Goal: Find specific page/section: Find specific page/section

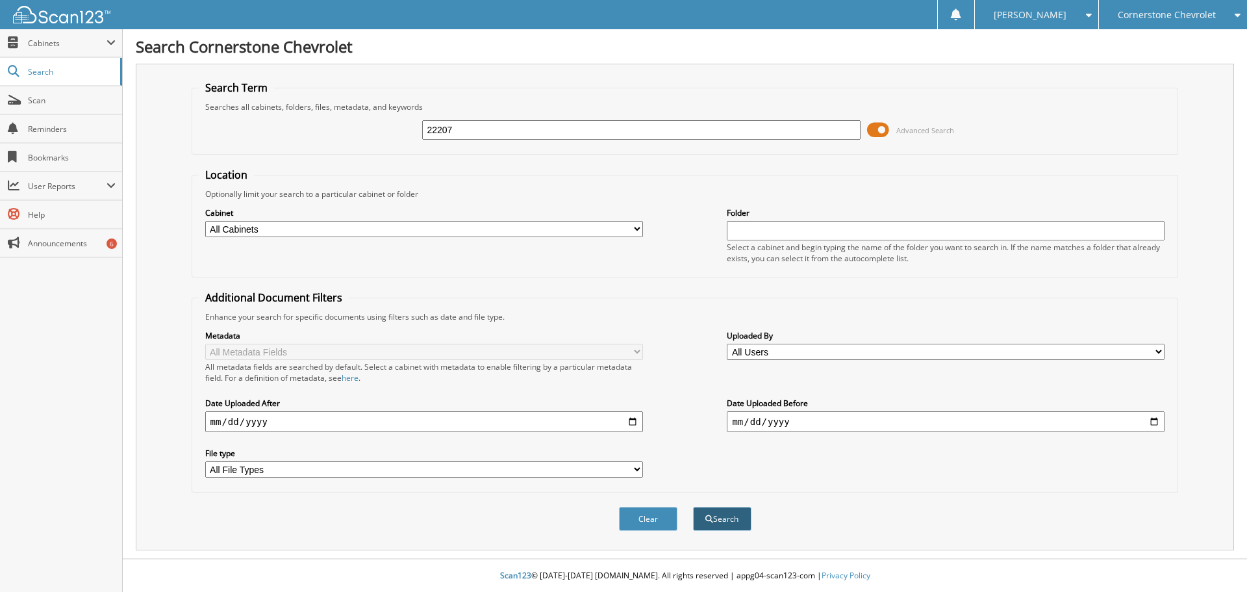
type input "22207"
click at [725, 525] on button "Search" at bounding box center [722, 518] width 58 height 24
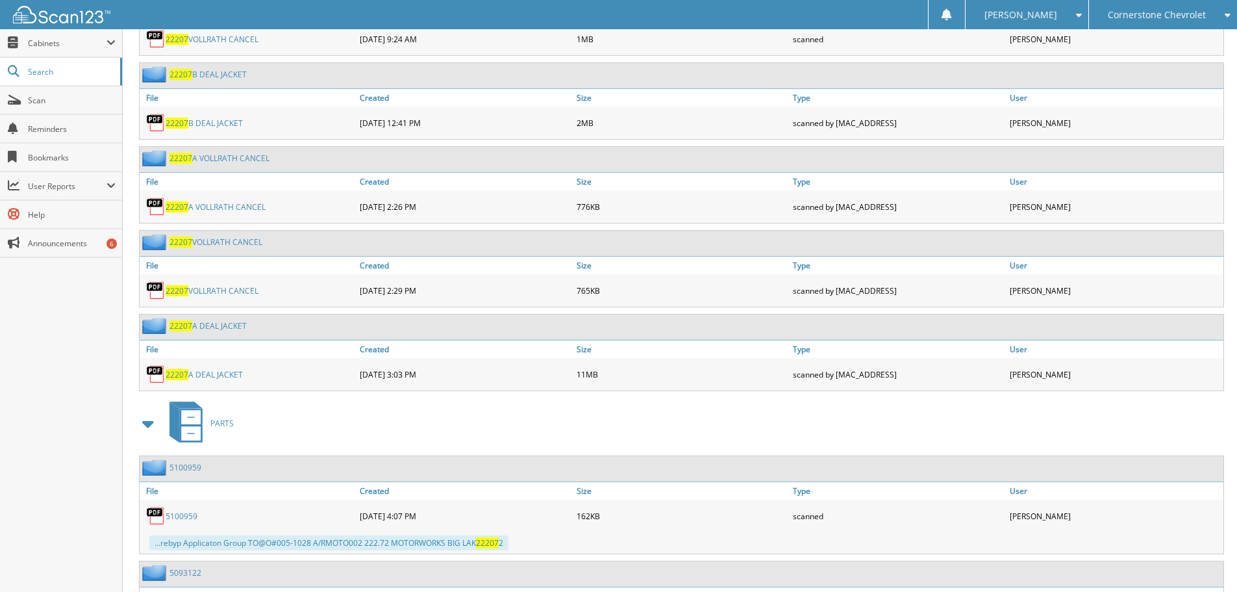
scroll to position [4858, 0]
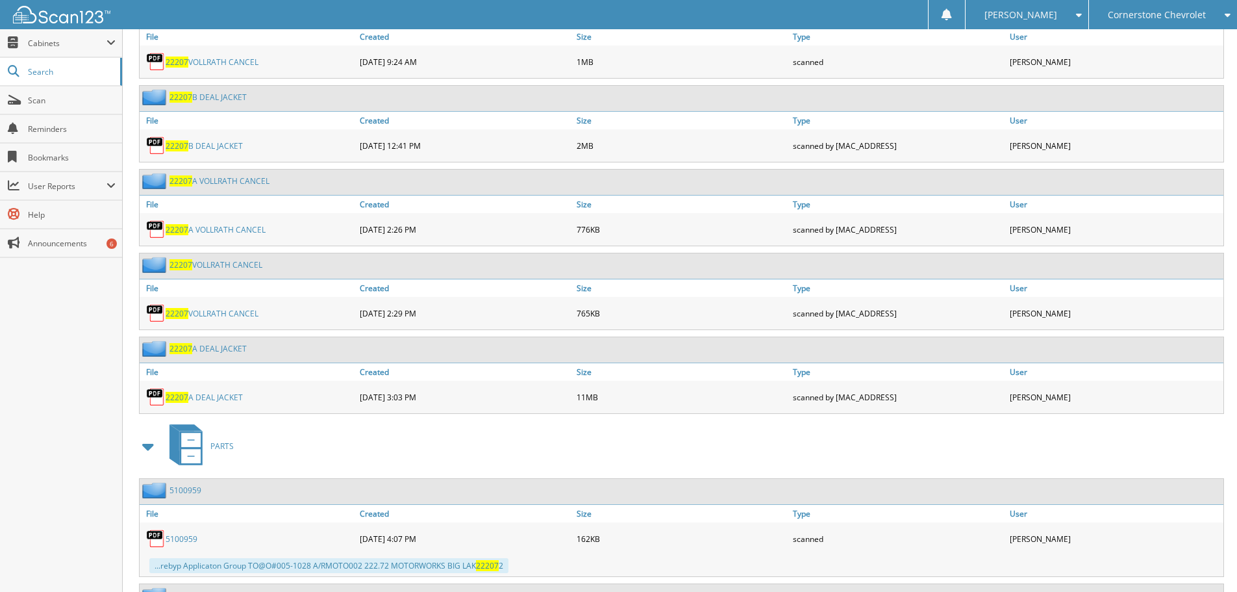
click at [174, 317] on span "22207" at bounding box center [177, 313] width 23 height 11
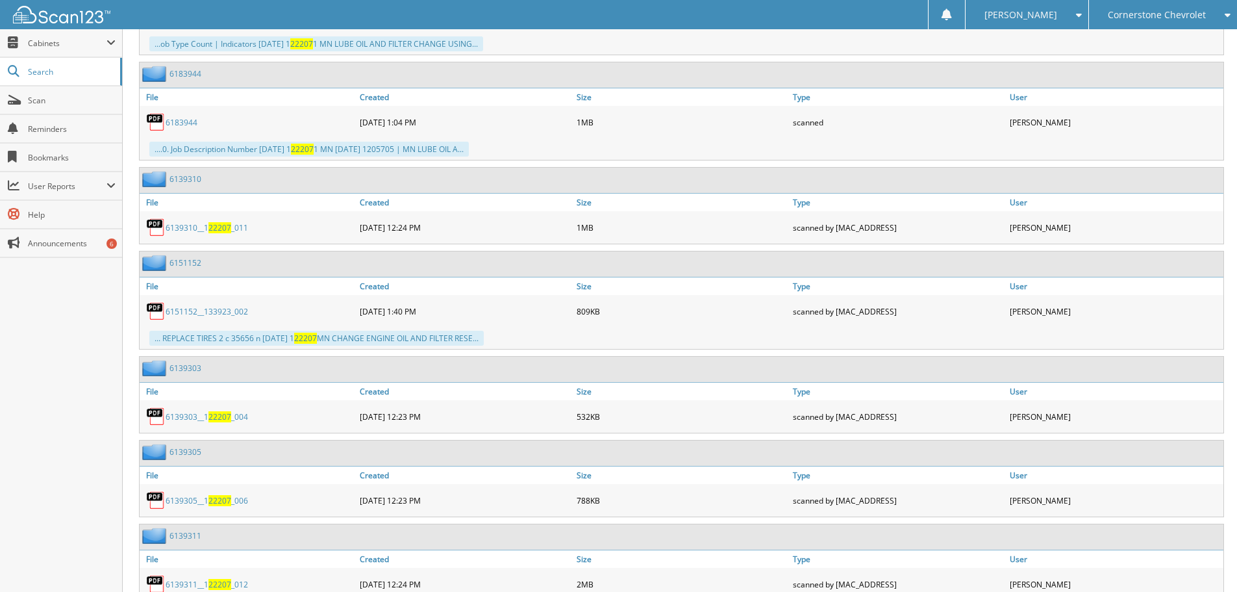
scroll to position [3365, 0]
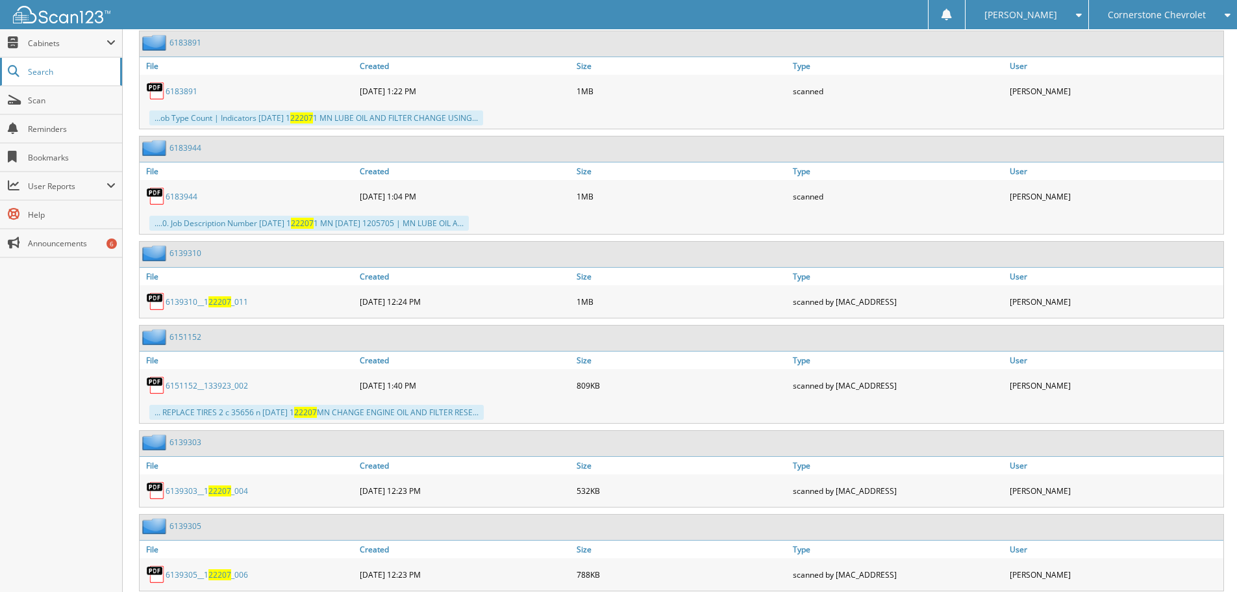
click at [34, 71] on span "Search" at bounding box center [71, 71] width 86 height 11
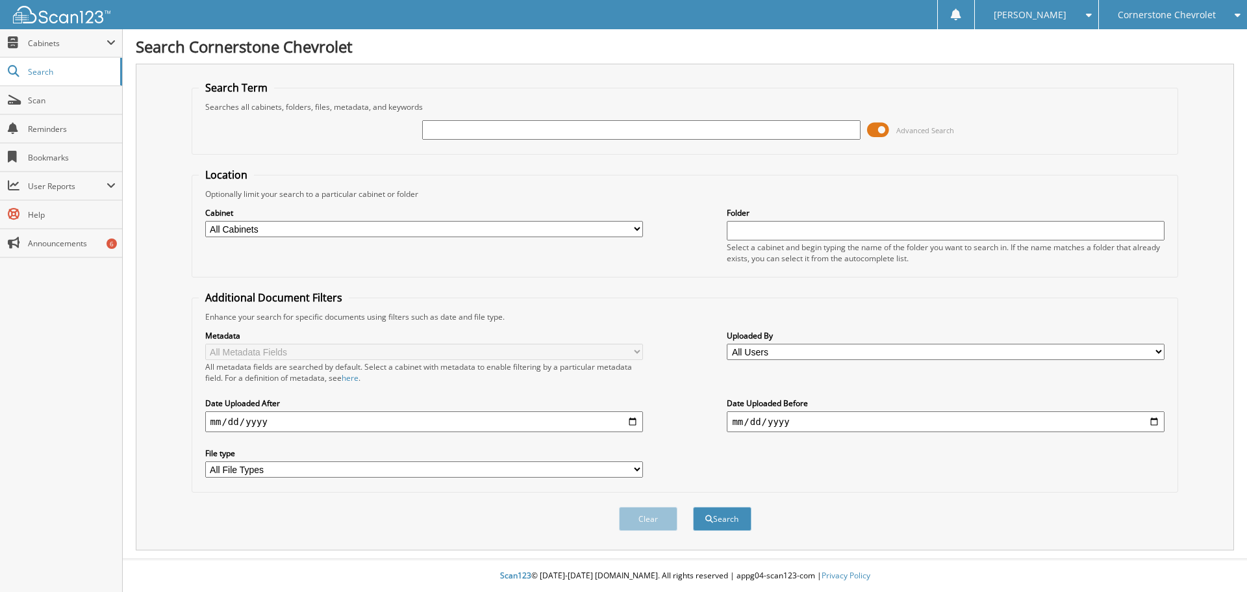
click at [593, 129] on input "text" at bounding box center [641, 129] width 438 height 19
type input "24383"
click at [693, 506] on button "Search" at bounding box center [722, 518] width 58 height 24
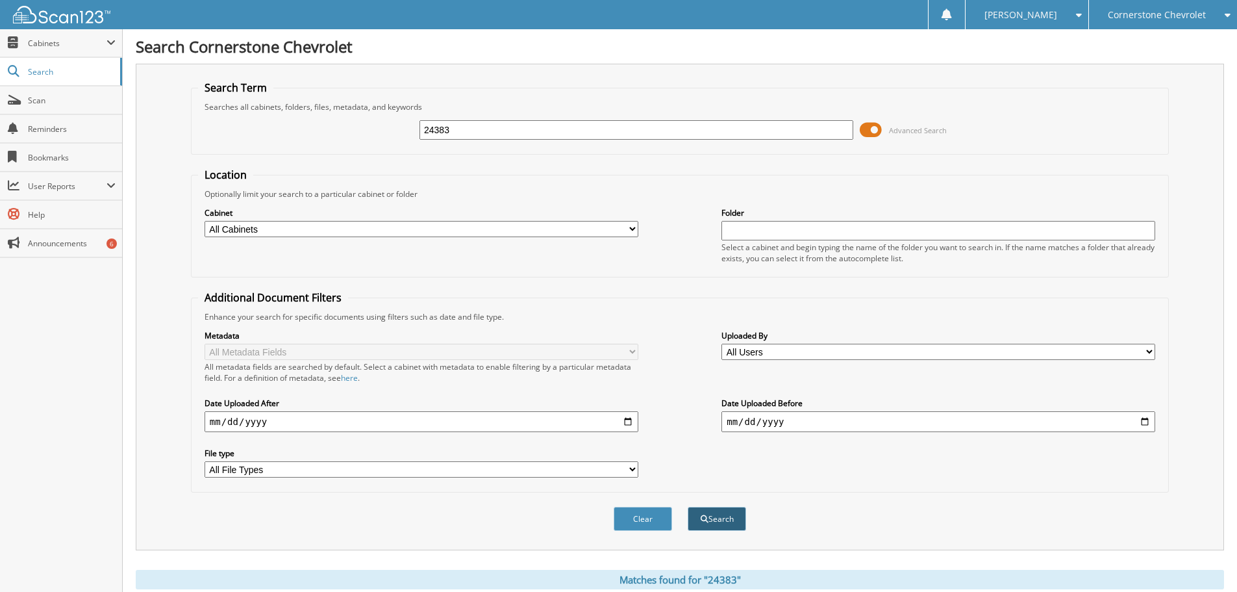
click at [712, 516] on button "Search" at bounding box center [717, 518] width 58 height 24
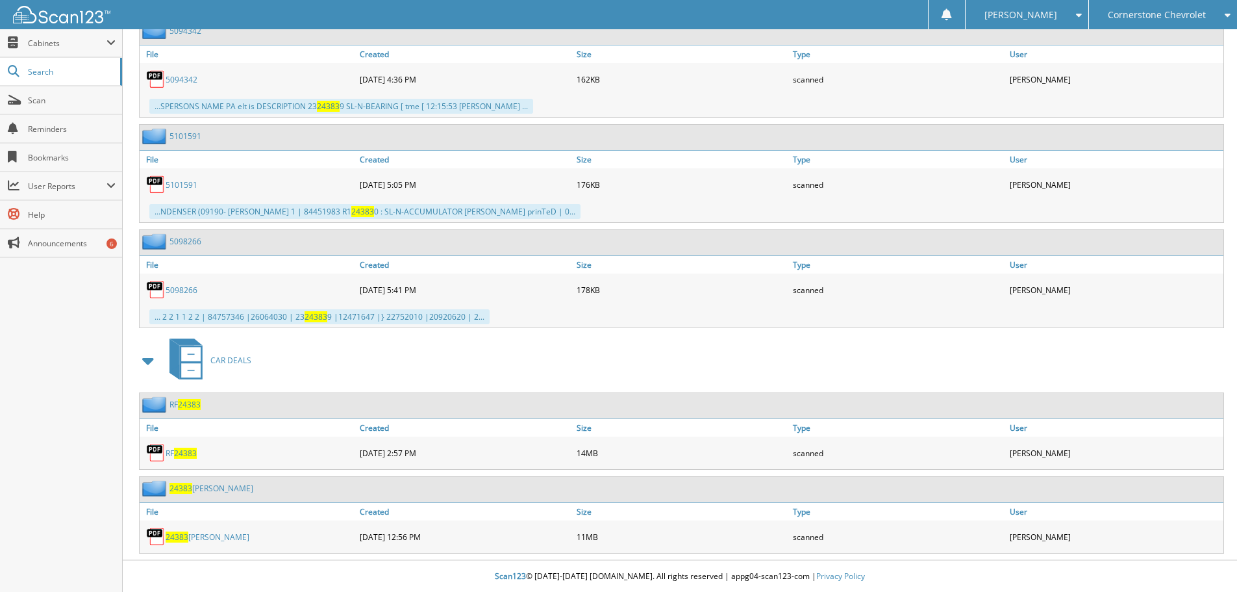
scroll to position [3428, 0]
click at [188, 456] on span "24383" at bounding box center [185, 452] width 23 height 11
